Goal: Task Accomplishment & Management: Manage account settings

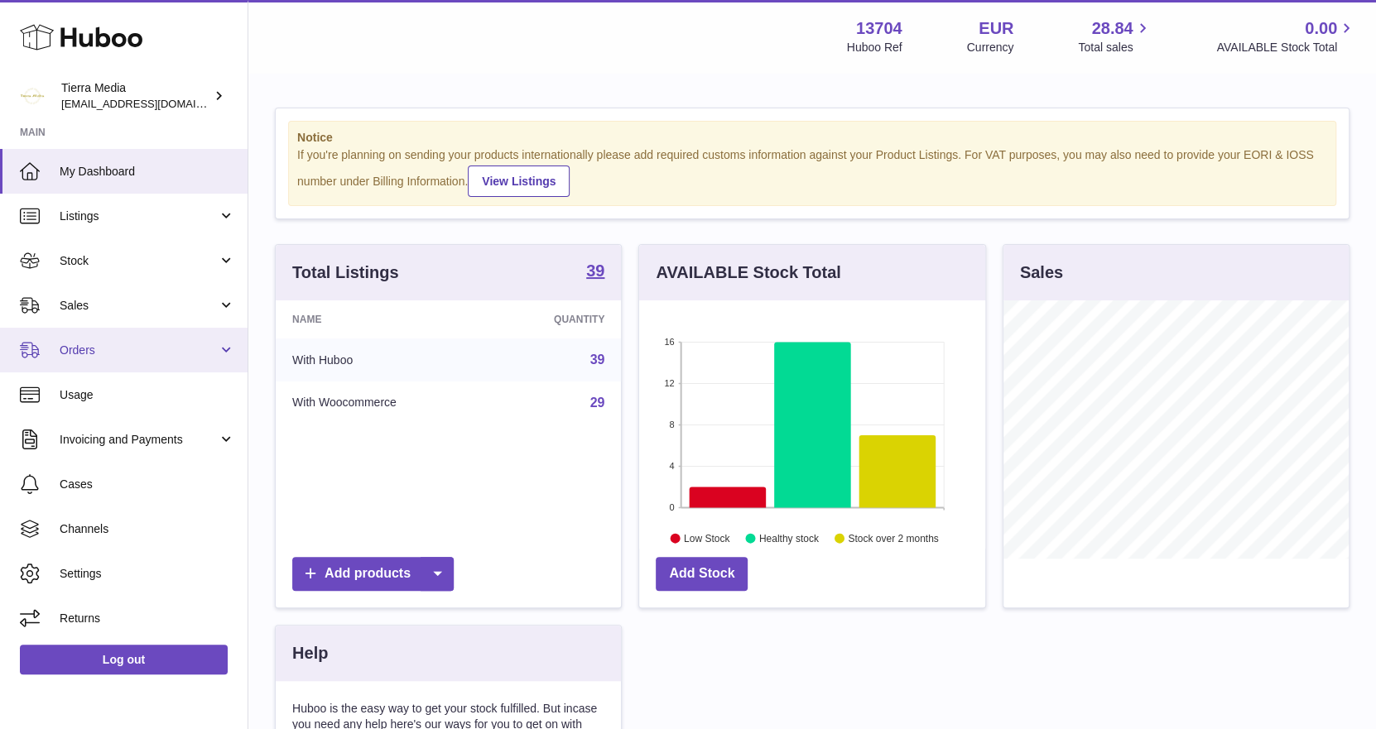
scroll to position [257, 346]
click at [97, 355] on span "Orders" at bounding box center [139, 351] width 158 height 16
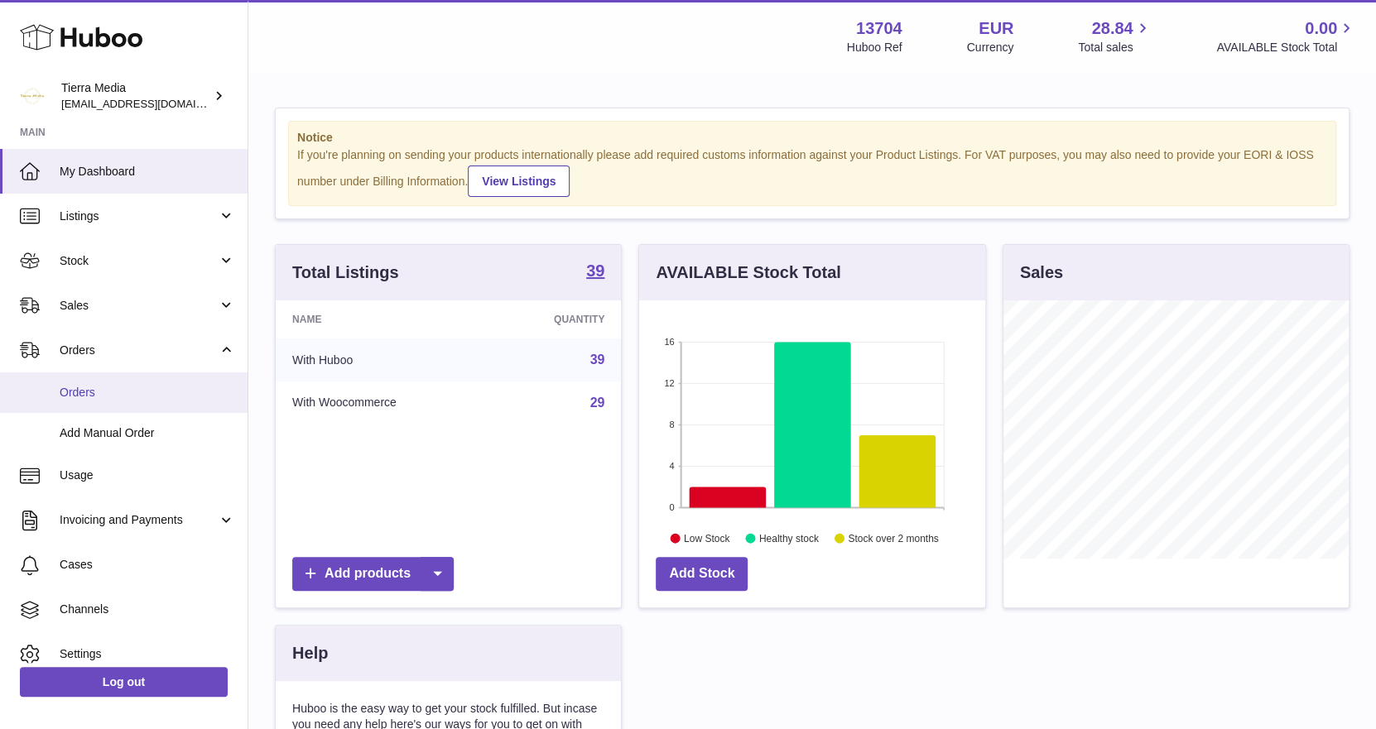
click at [94, 395] on span "Orders" at bounding box center [147, 393] width 175 height 16
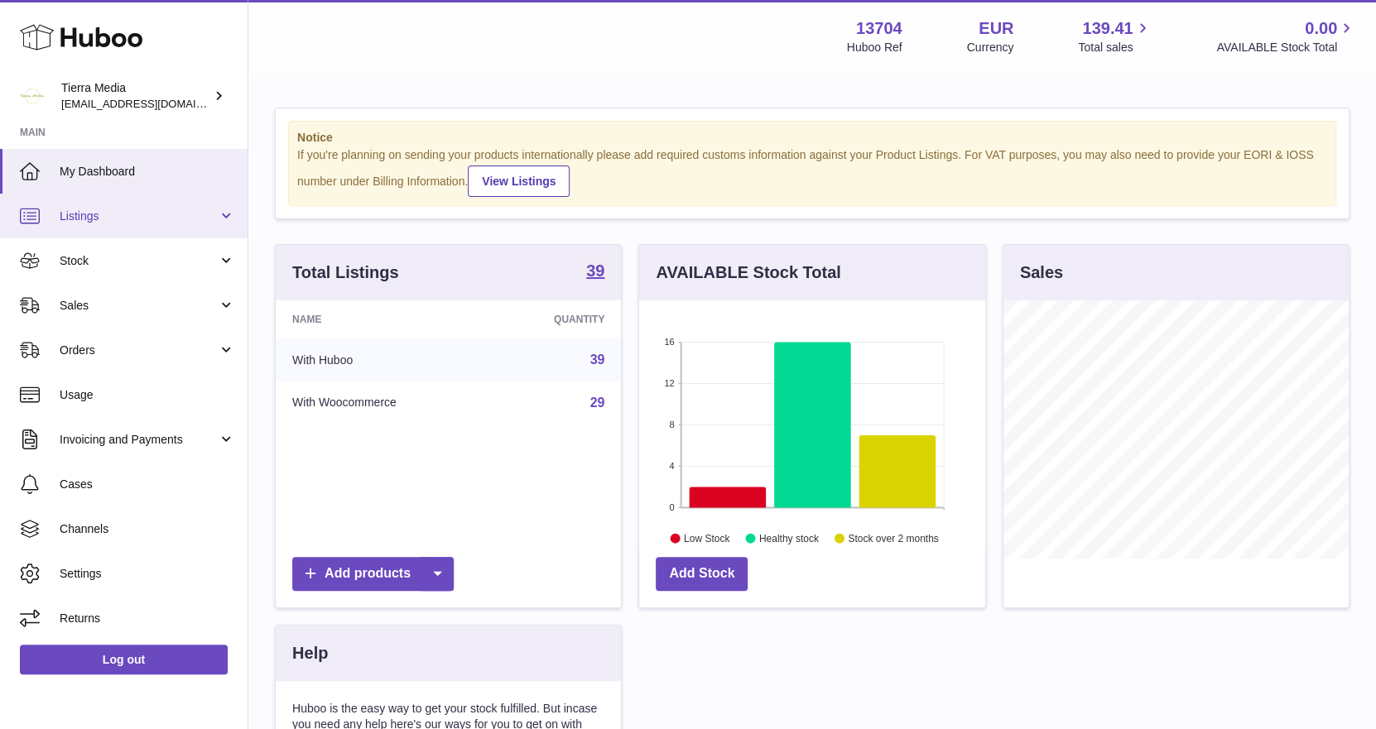
scroll to position [257, 346]
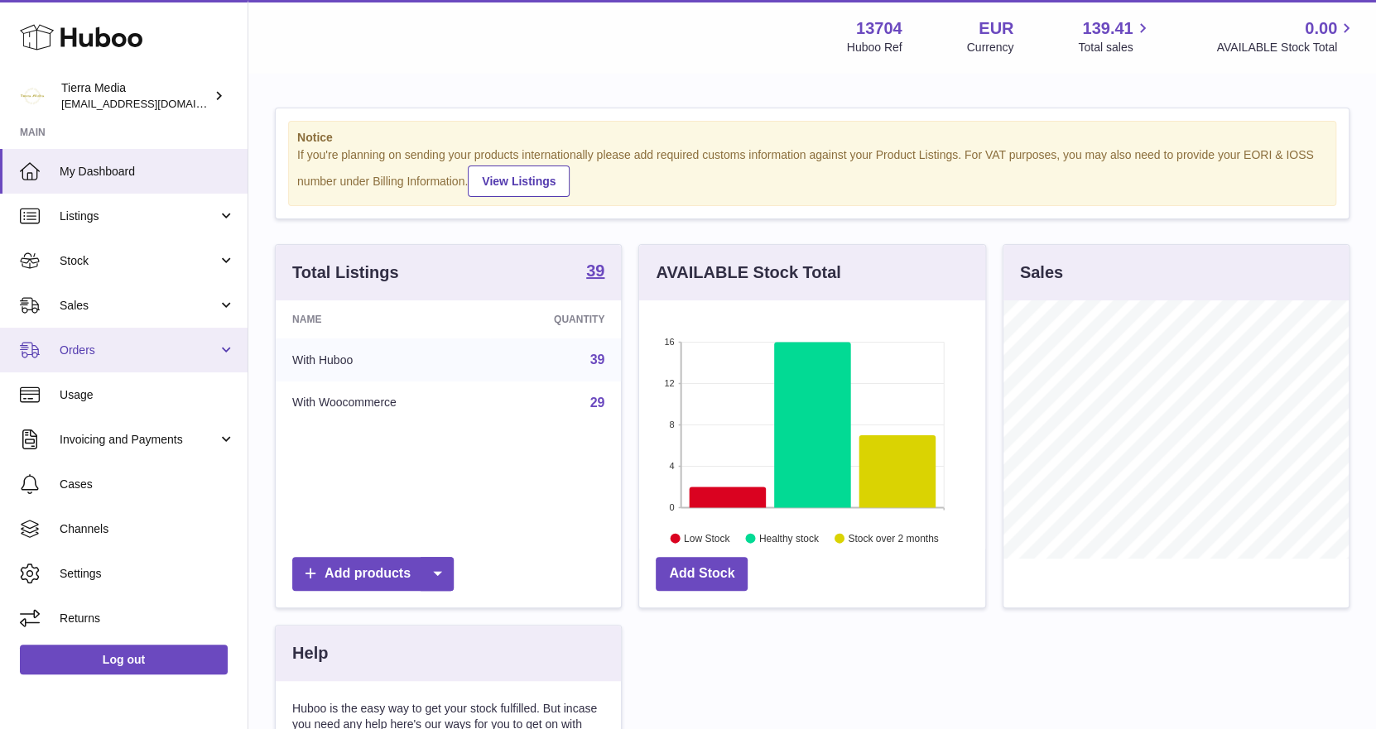
click at [110, 356] on span "Orders" at bounding box center [139, 351] width 158 height 16
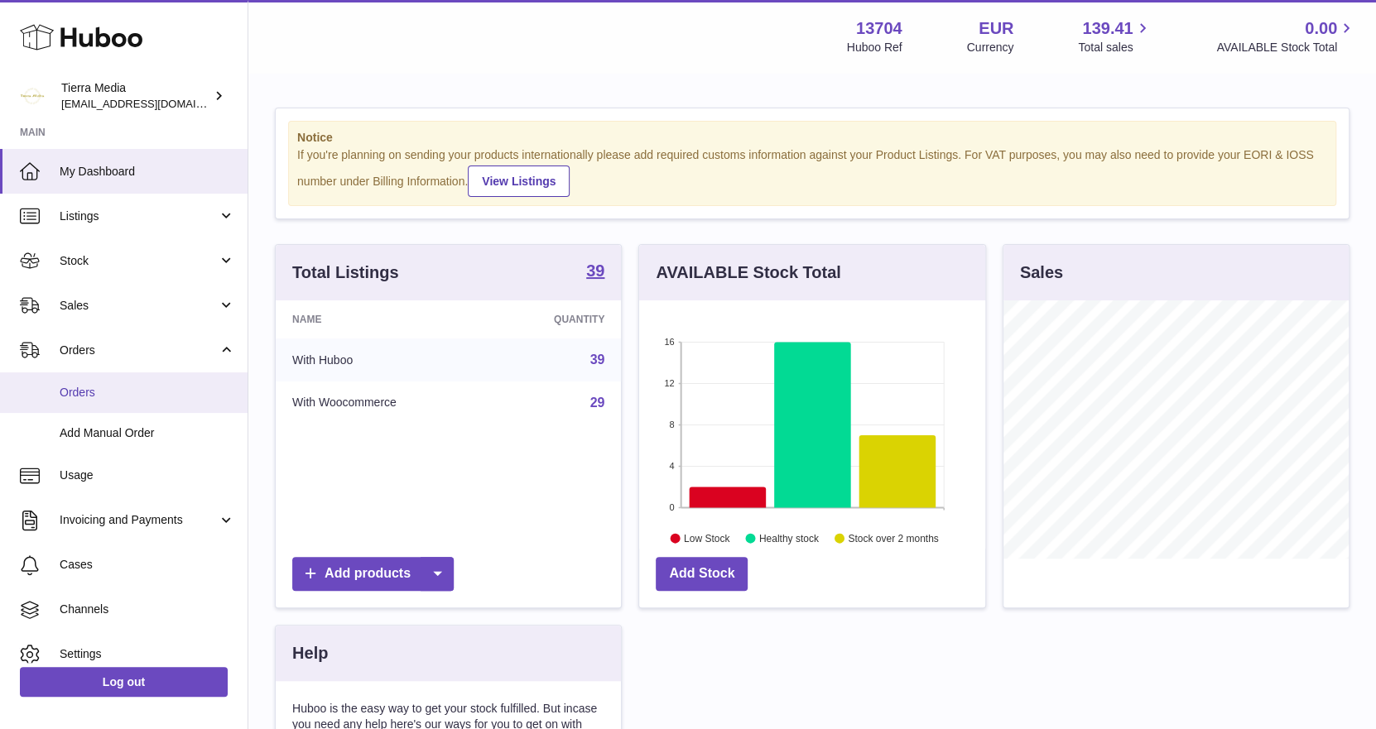
click at [93, 391] on span "Orders" at bounding box center [147, 393] width 175 height 16
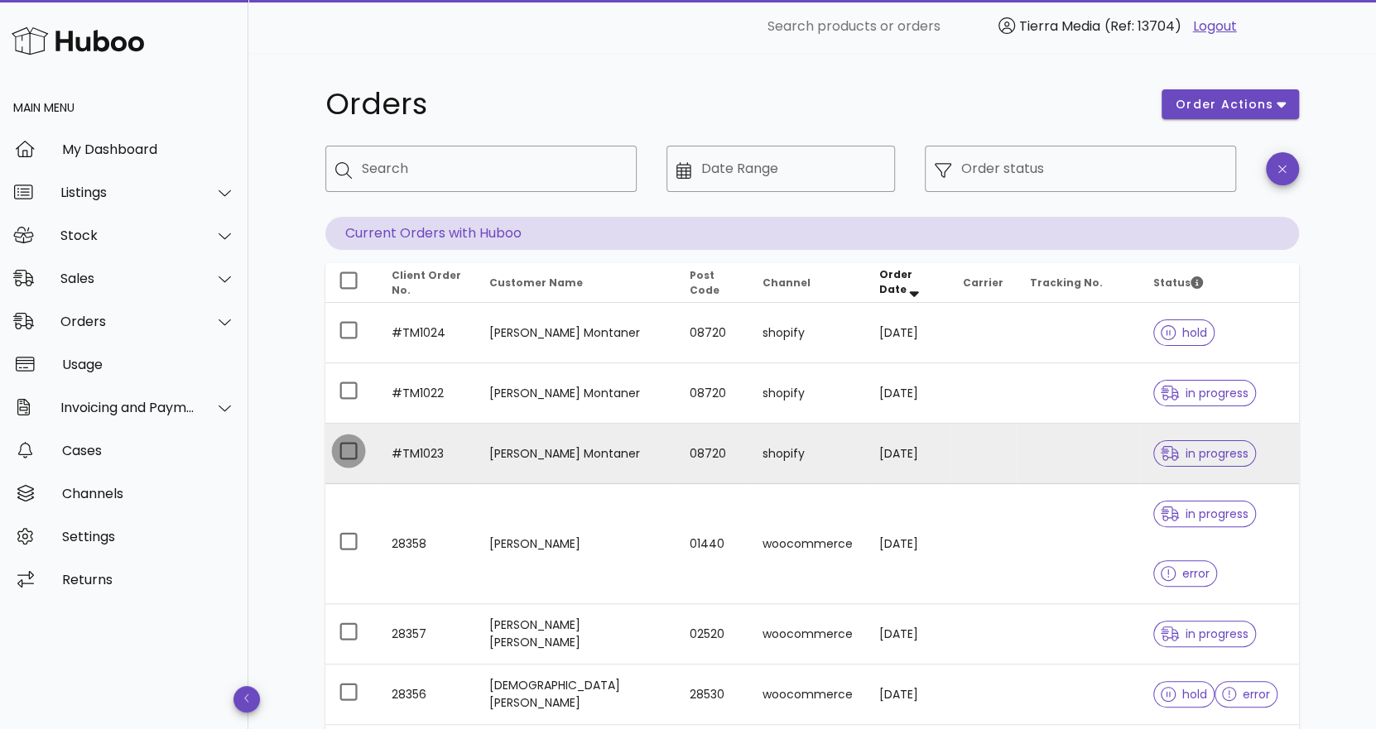
click at [353, 445] on div at bounding box center [348, 451] width 28 height 28
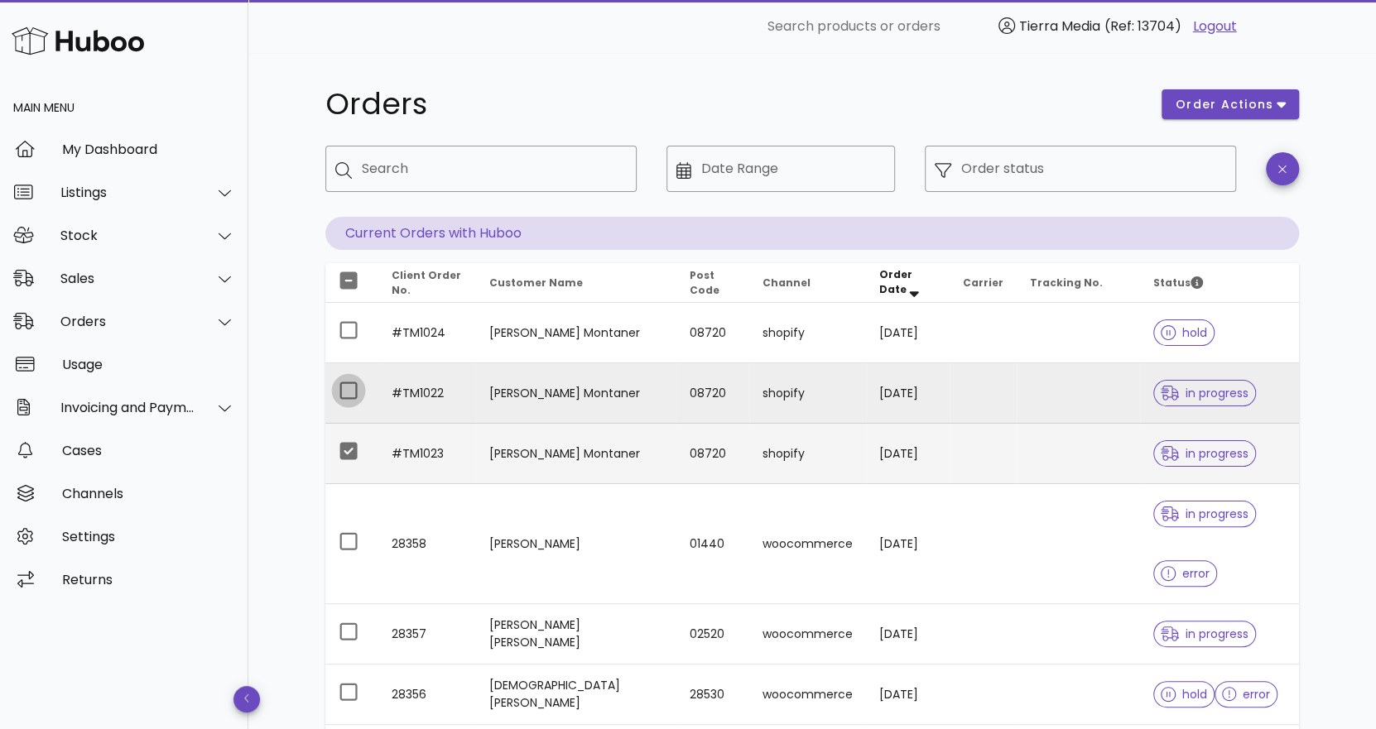
click at [347, 377] on div at bounding box center [348, 391] width 28 height 28
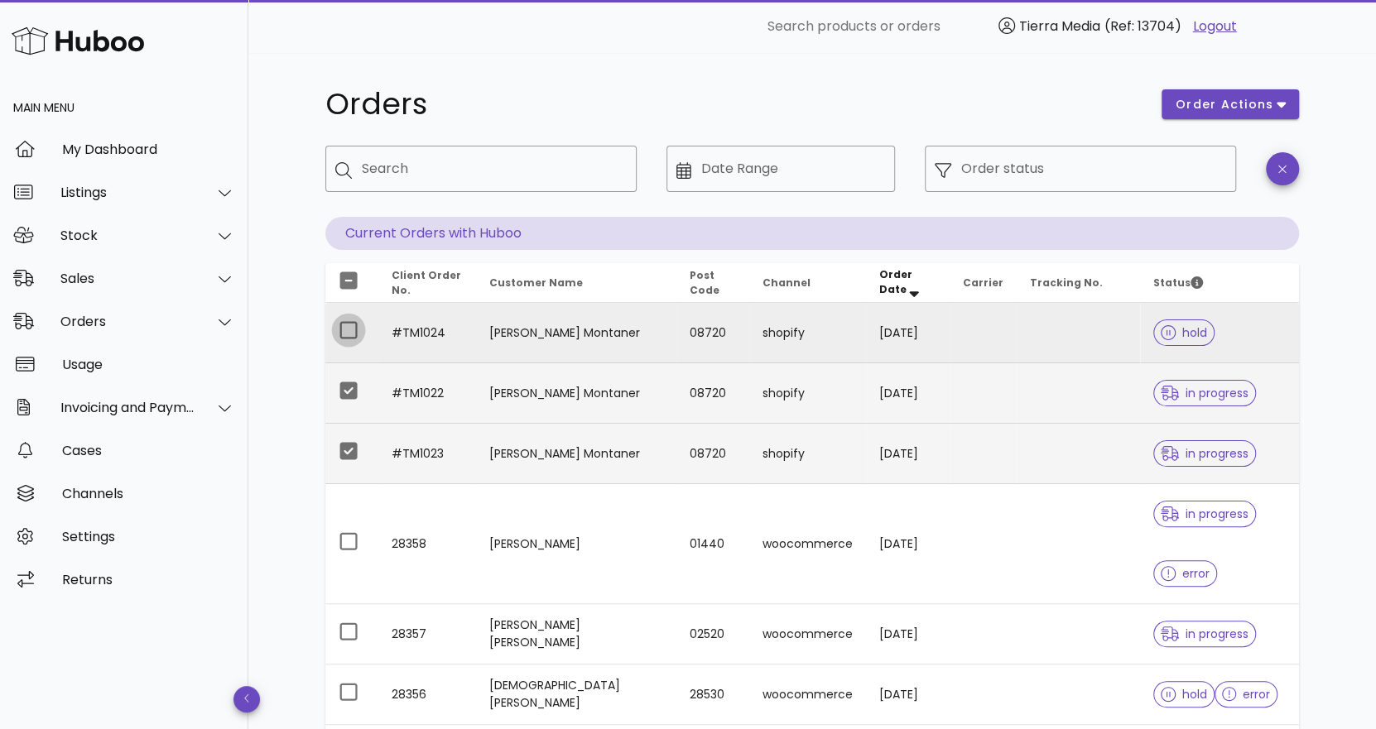
click at [346, 338] on div at bounding box center [348, 330] width 28 height 28
click at [1260, 103] on span "order actions" at bounding box center [1224, 104] width 99 height 17
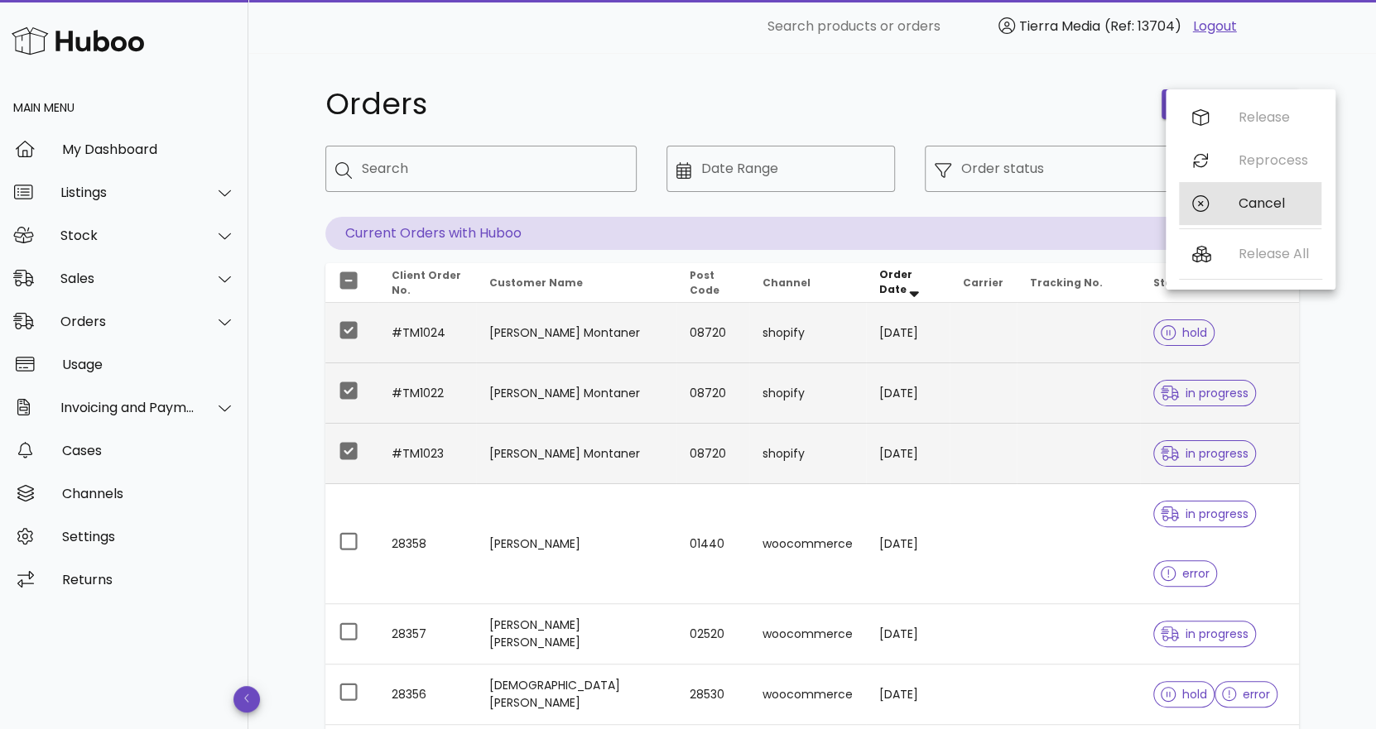
click at [1264, 207] on div "Cancel" at bounding box center [1273, 203] width 70 height 16
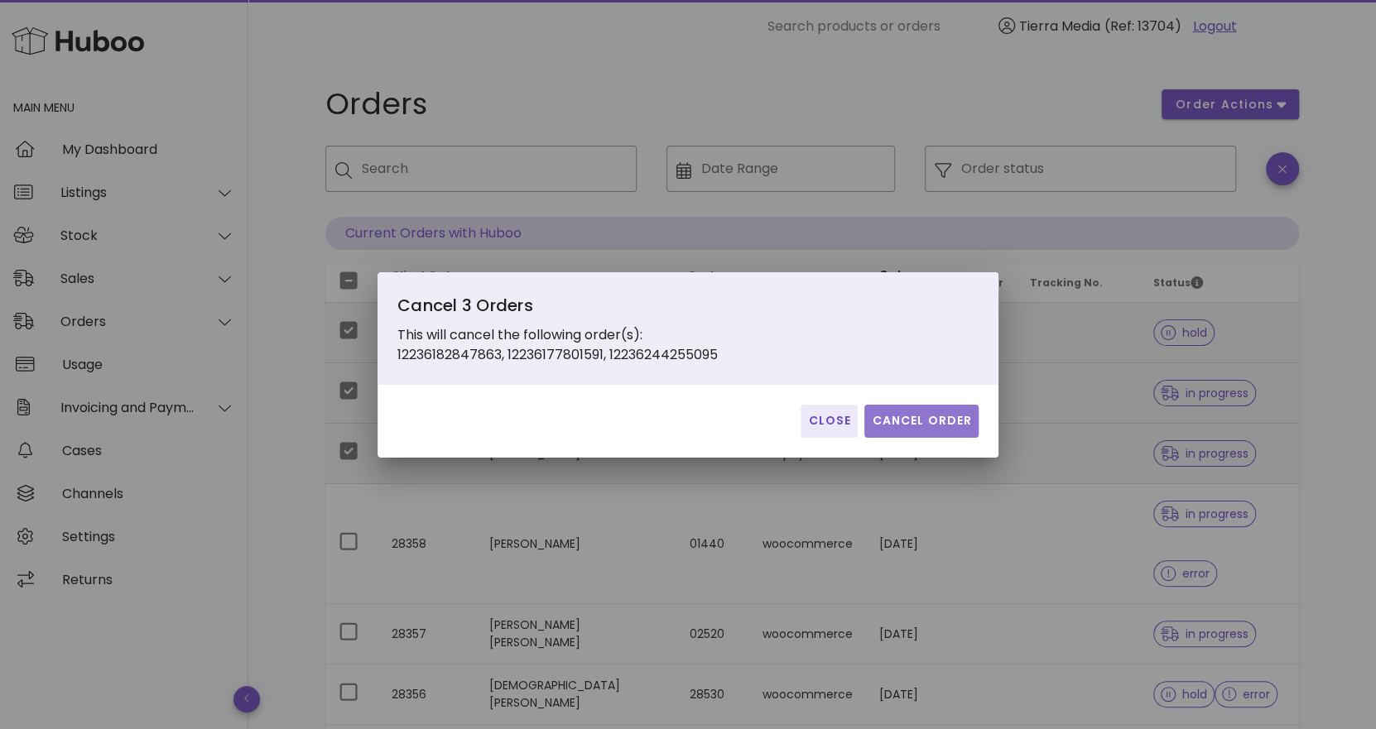
click at [928, 413] on span "Cancel Order" at bounding box center [921, 420] width 101 height 17
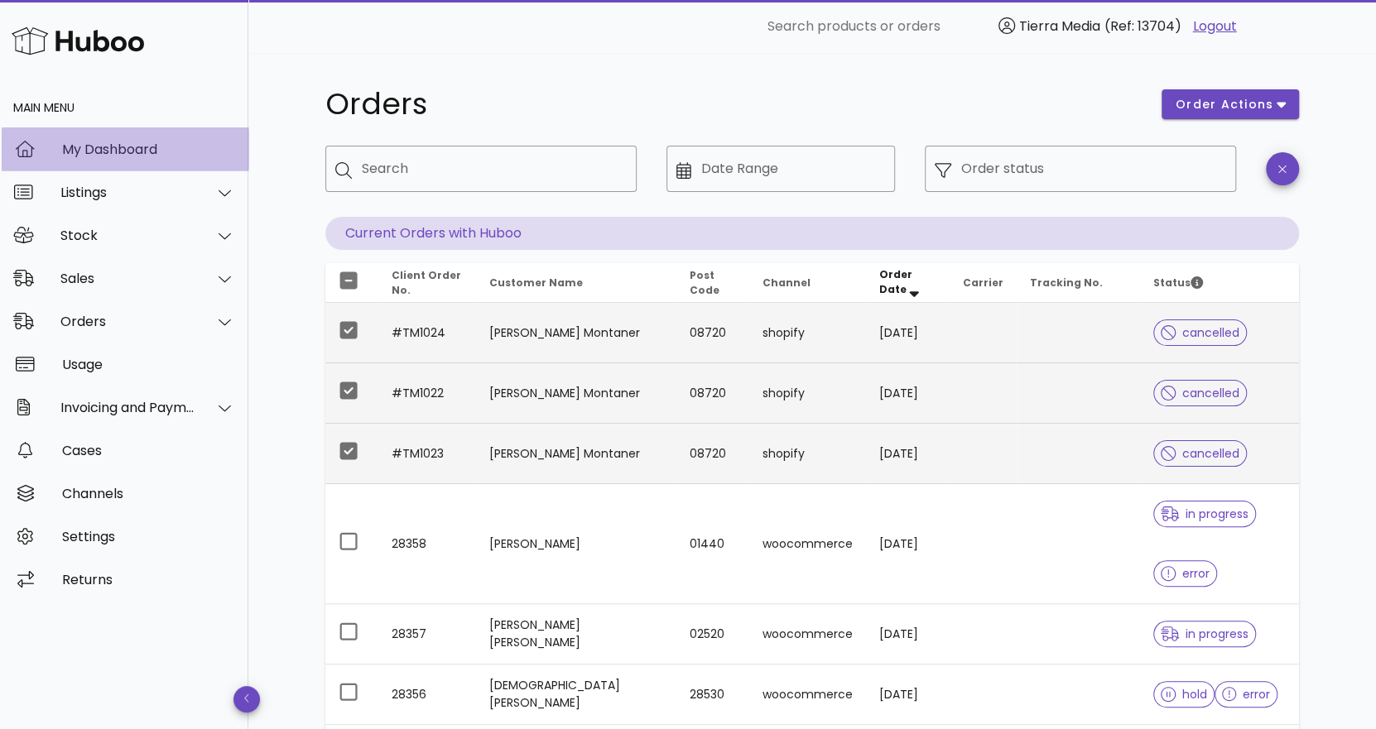
click at [158, 149] on div "My Dashboard" at bounding box center [148, 150] width 173 height 16
